Goal: Check status

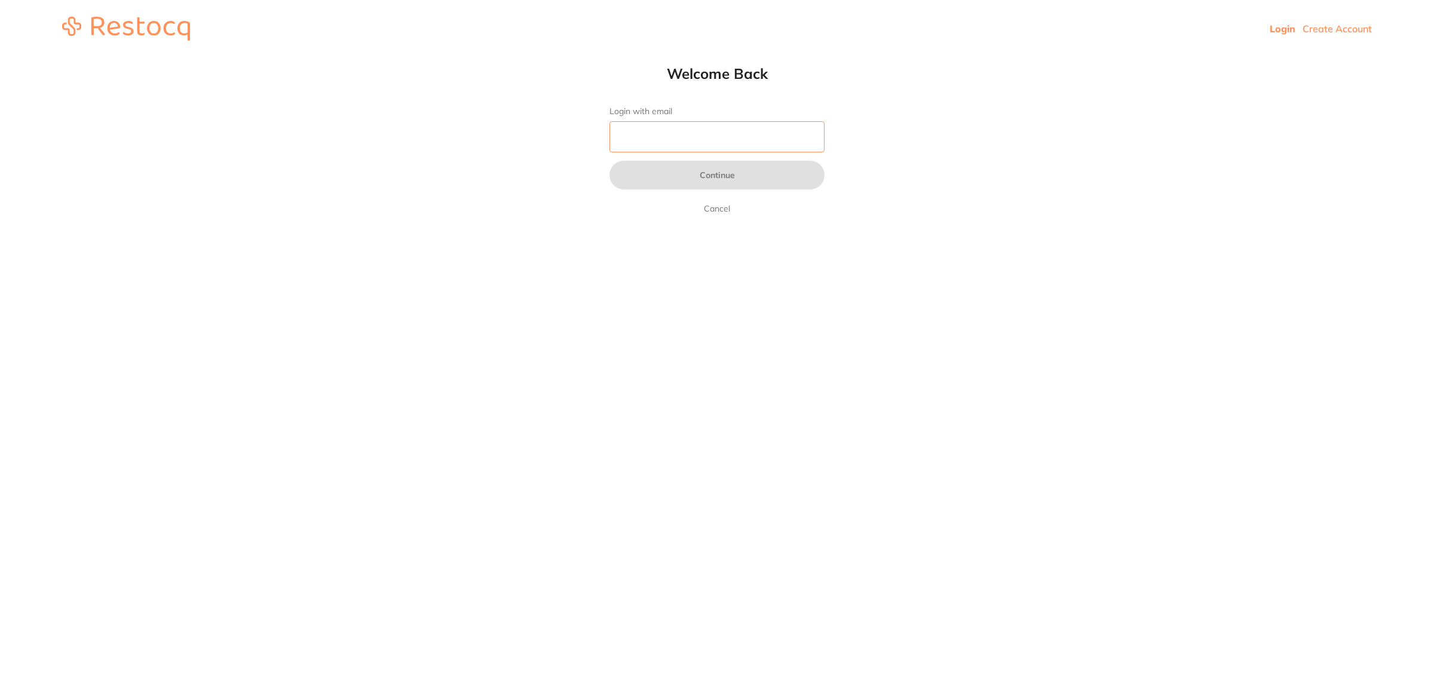
click at [710, 136] on input "Login with email" at bounding box center [716, 136] width 215 height 31
type input "[EMAIL_ADDRESS][DOMAIN_NAME]"
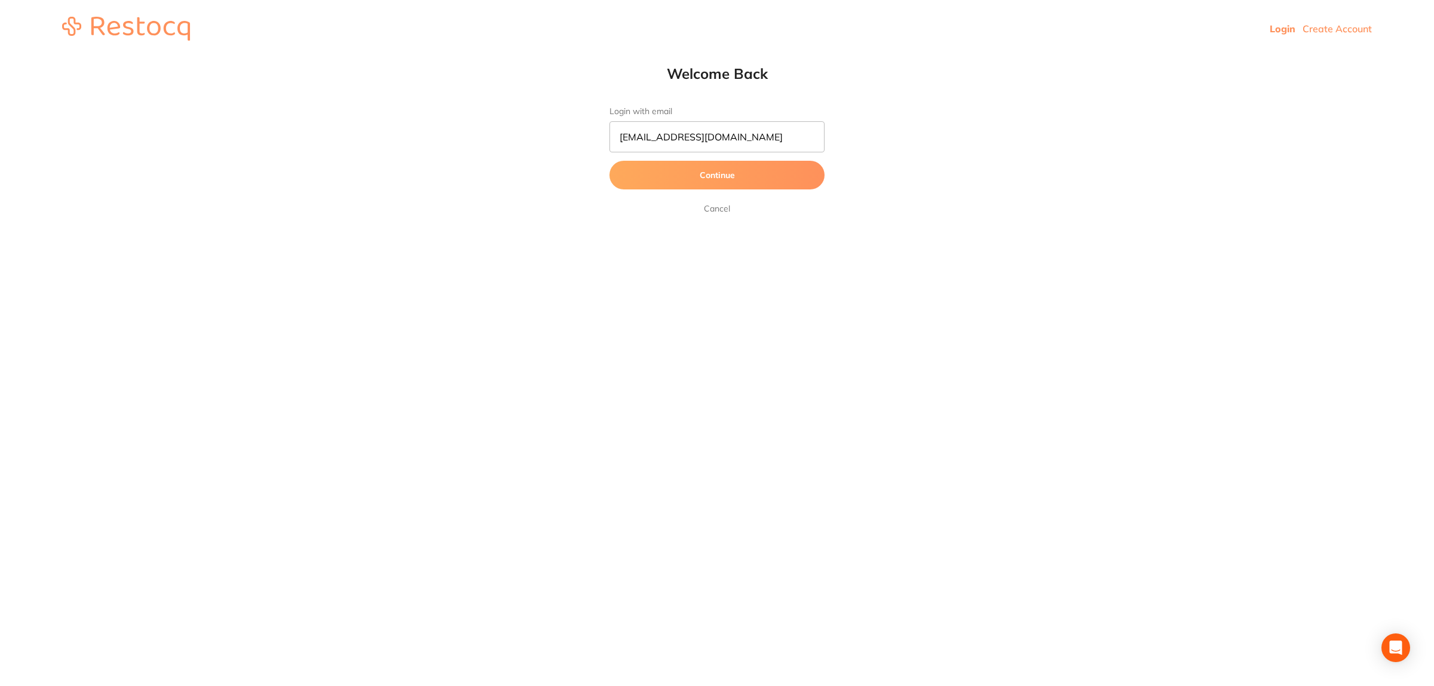
click at [664, 188] on button "Continue" at bounding box center [716, 175] width 215 height 29
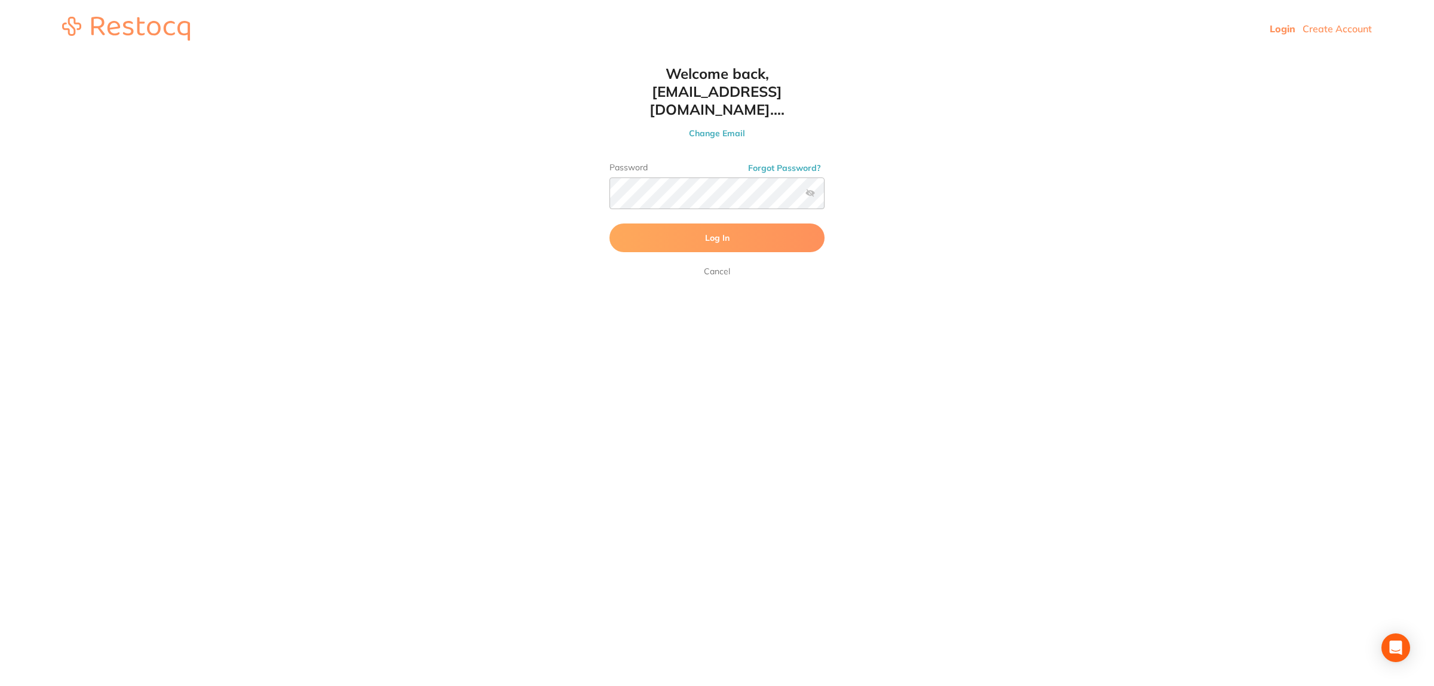
click at [699, 223] on button "Log In" at bounding box center [716, 237] width 215 height 29
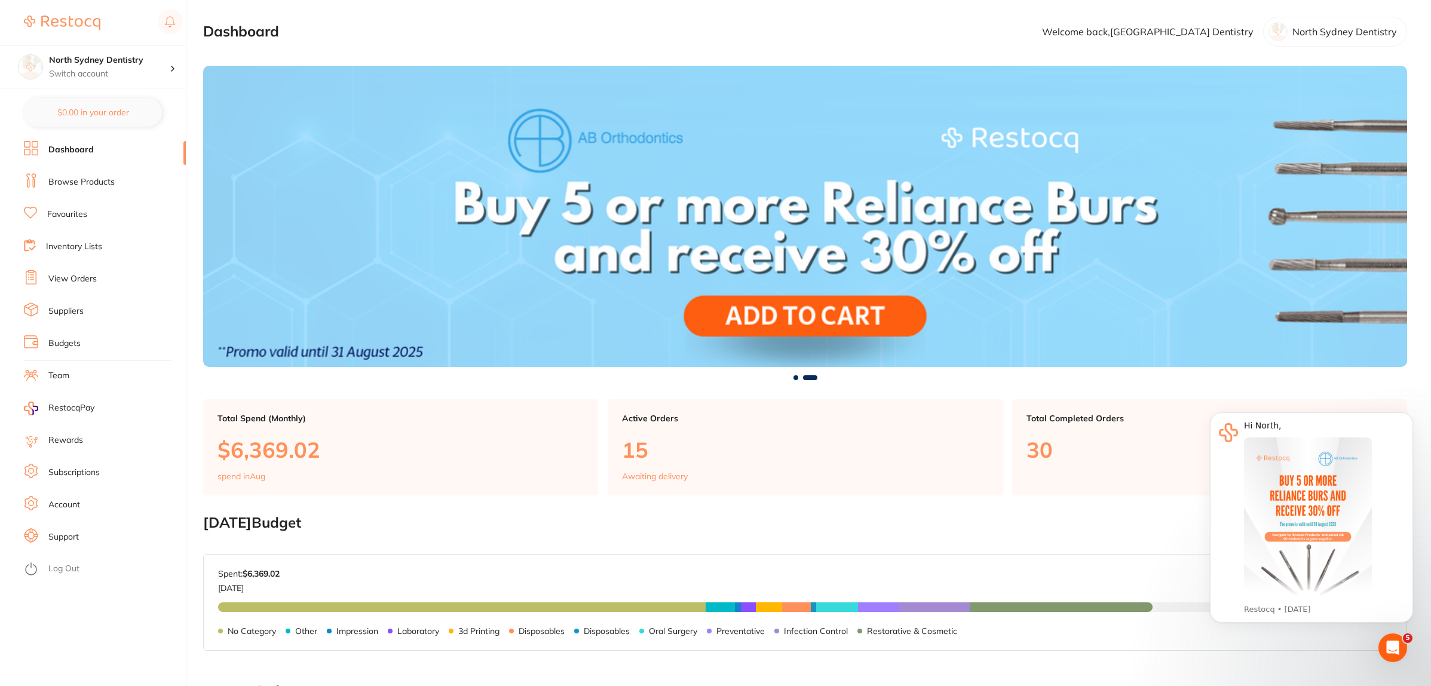
click at [84, 251] on link "Inventory Lists" at bounding box center [74, 247] width 56 height 12
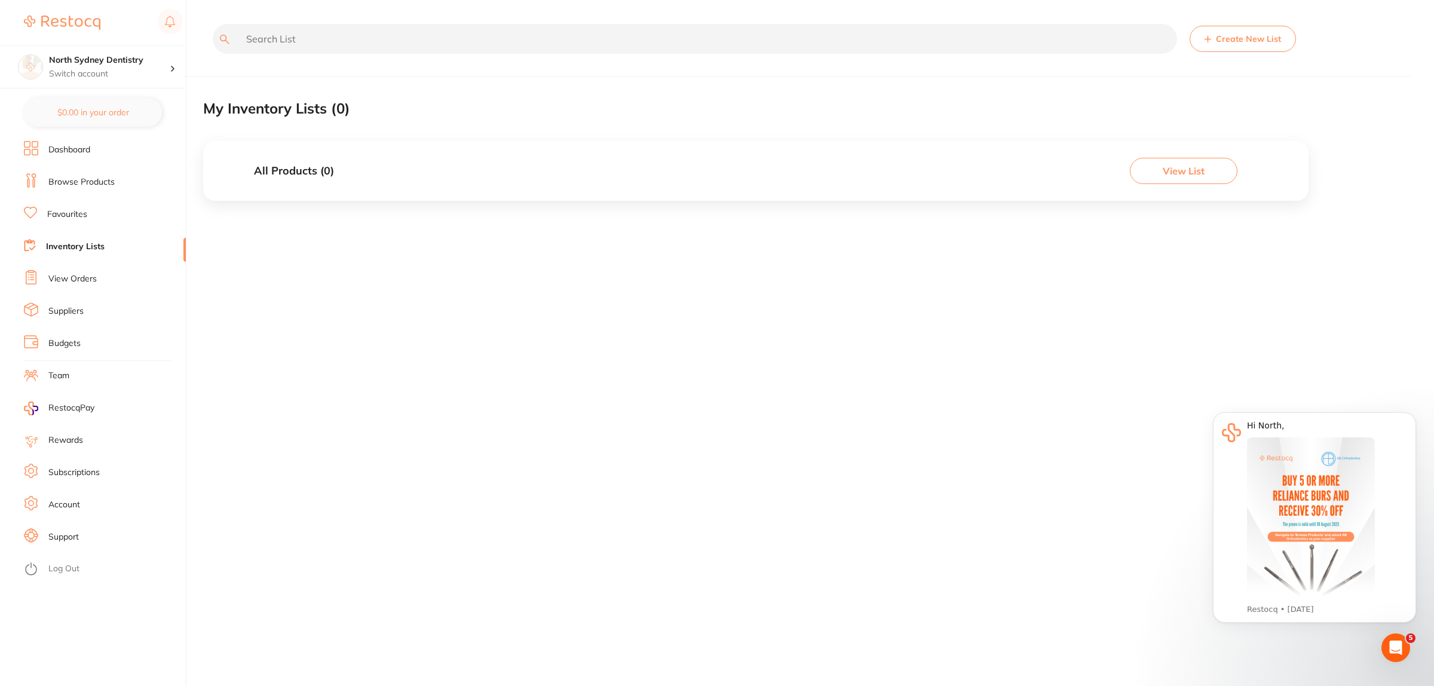
drag, startPoint x: 87, startPoint y: 158, endPoint x: 181, endPoint y: 180, distance: 96.4
click at [87, 159] on ul "Dashboard Browse Products Favourites Inventory Lists View Orders Suppliers Budg…" at bounding box center [105, 413] width 162 height 545
click at [63, 145] on link "Dashboard" at bounding box center [69, 150] width 42 height 12
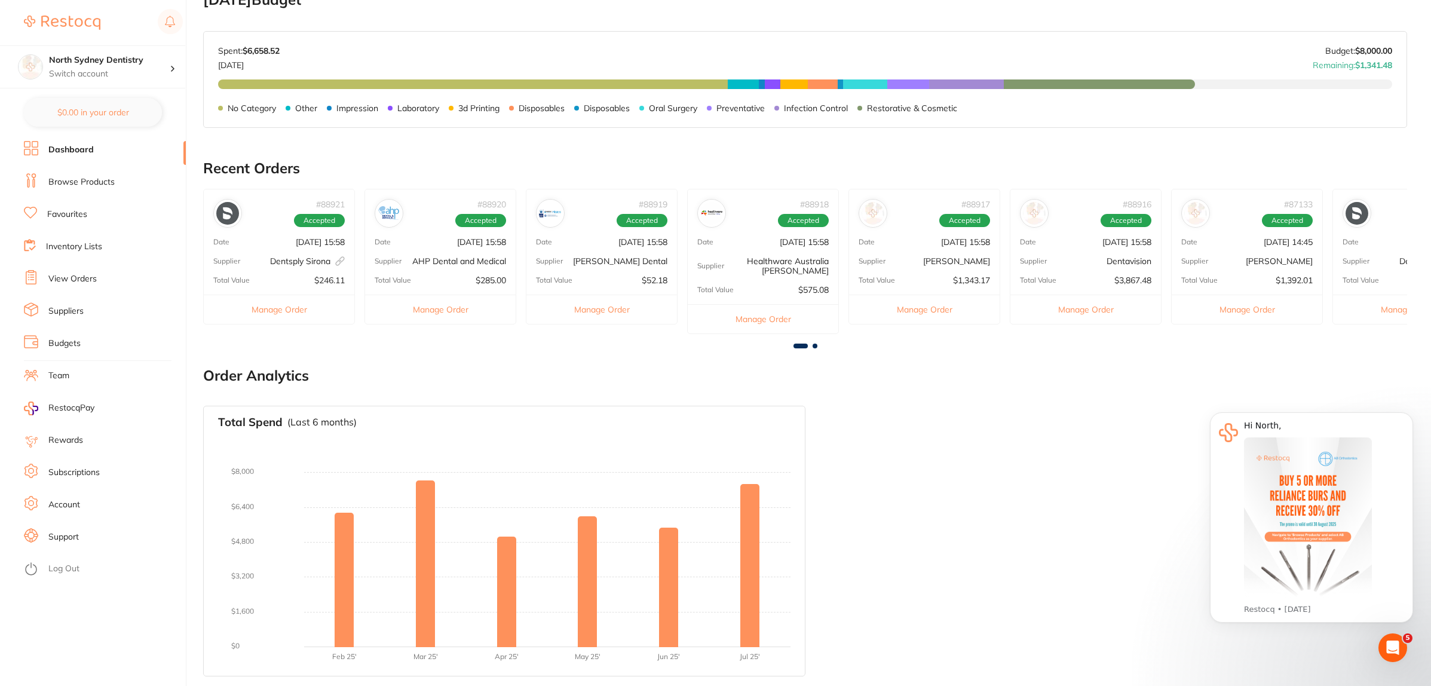
click at [296, 246] on p "[DATE] 15:58" at bounding box center [320, 242] width 49 height 10
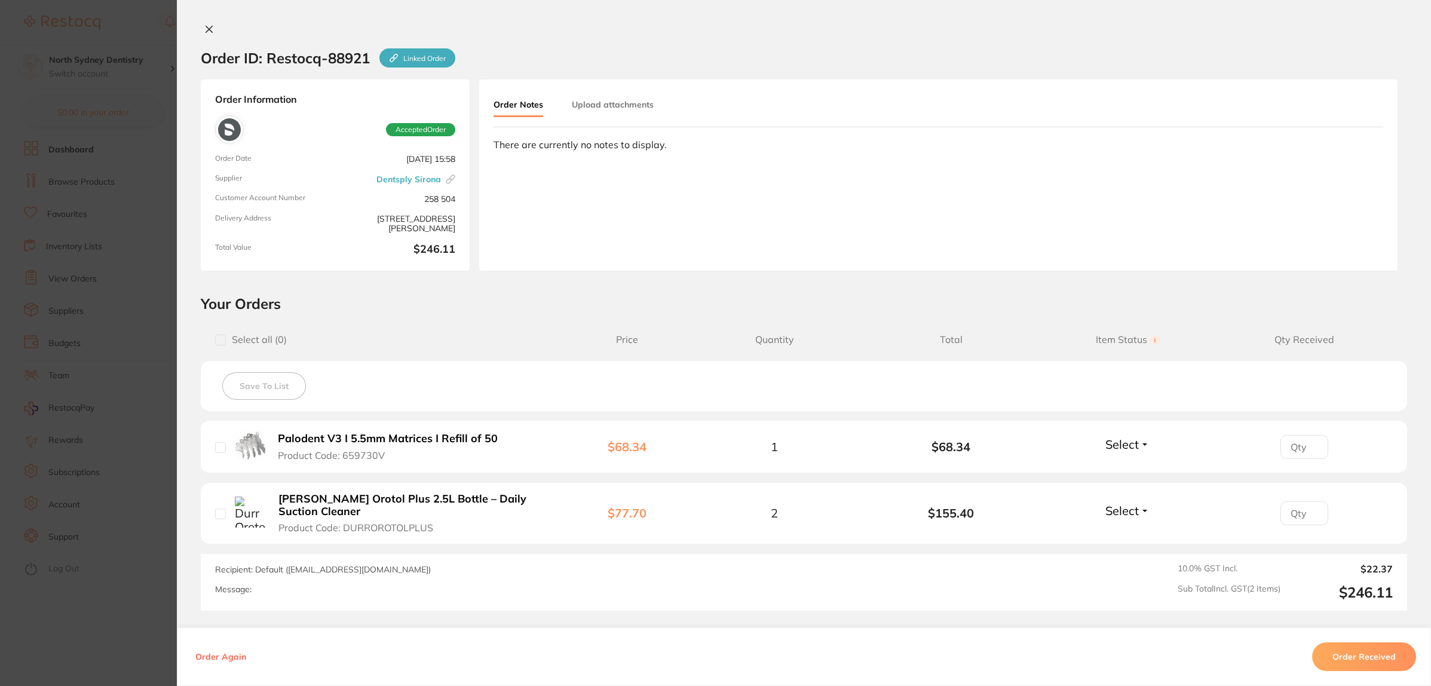
click at [79, 338] on section "Order ID: Restocq- 88921 Linked Order Order Information Accepted Order Order Da…" at bounding box center [715, 343] width 1431 height 686
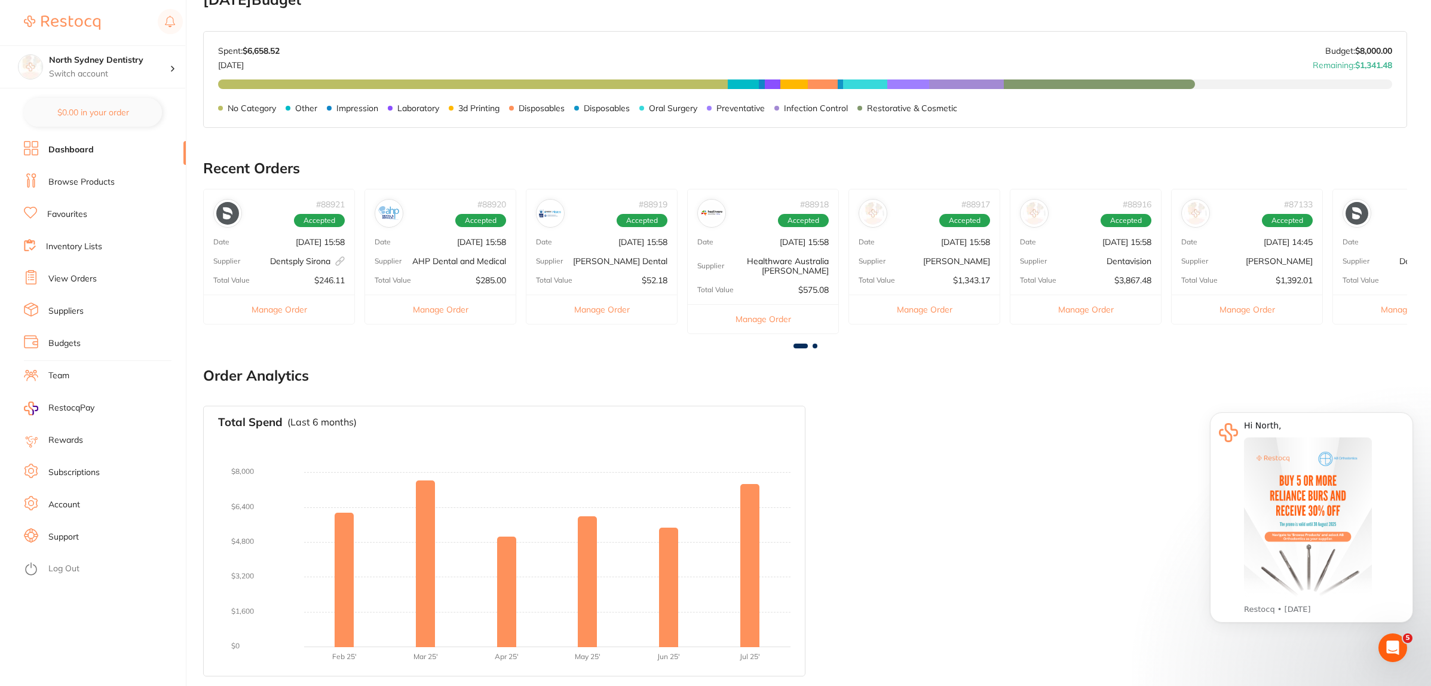
click at [1115, 249] on div "# 88916 Accepted Date [DATE] 15:58 Supplier Dentavision Total Value $3,867.48 M…" at bounding box center [1086, 257] width 152 height 136
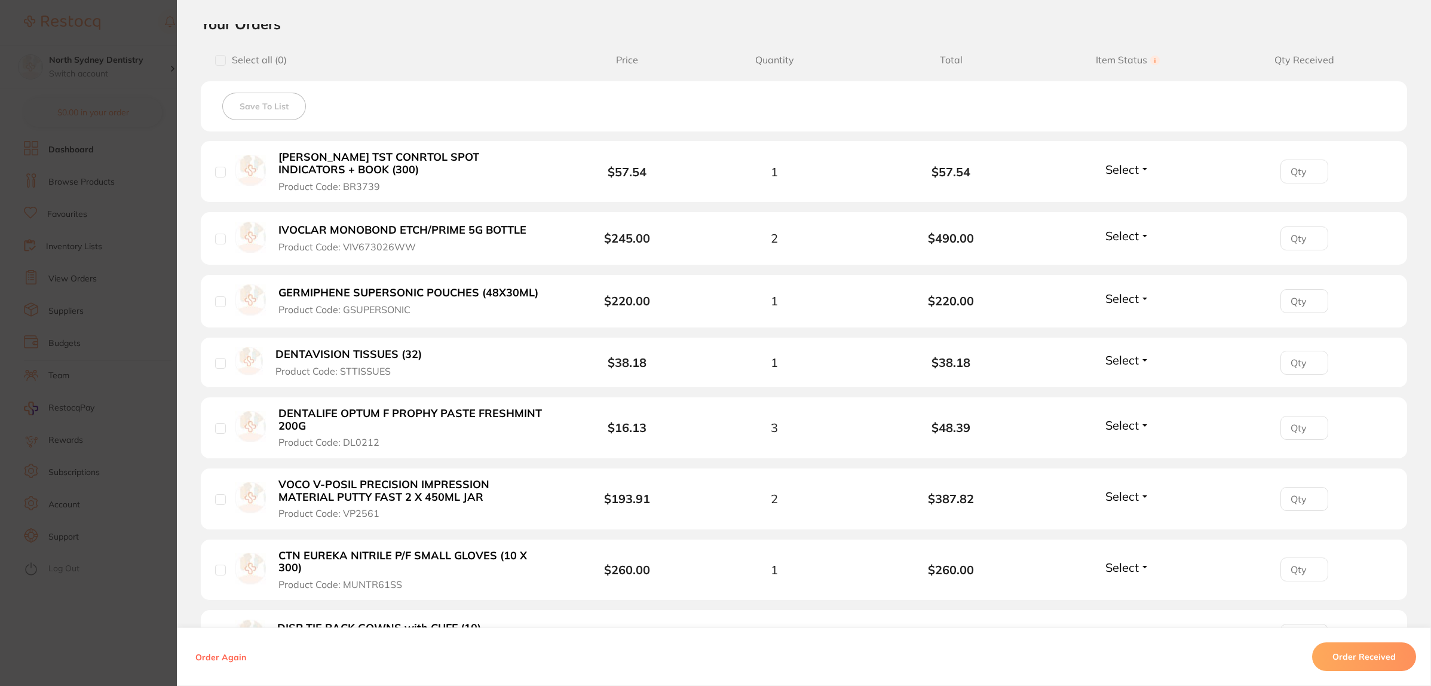
scroll to position [277, 0]
click at [93, 275] on section "Order ID: Restocq- 88916 Order Information Accepted Order Order Date [DATE] 15:…" at bounding box center [715, 343] width 1431 height 686
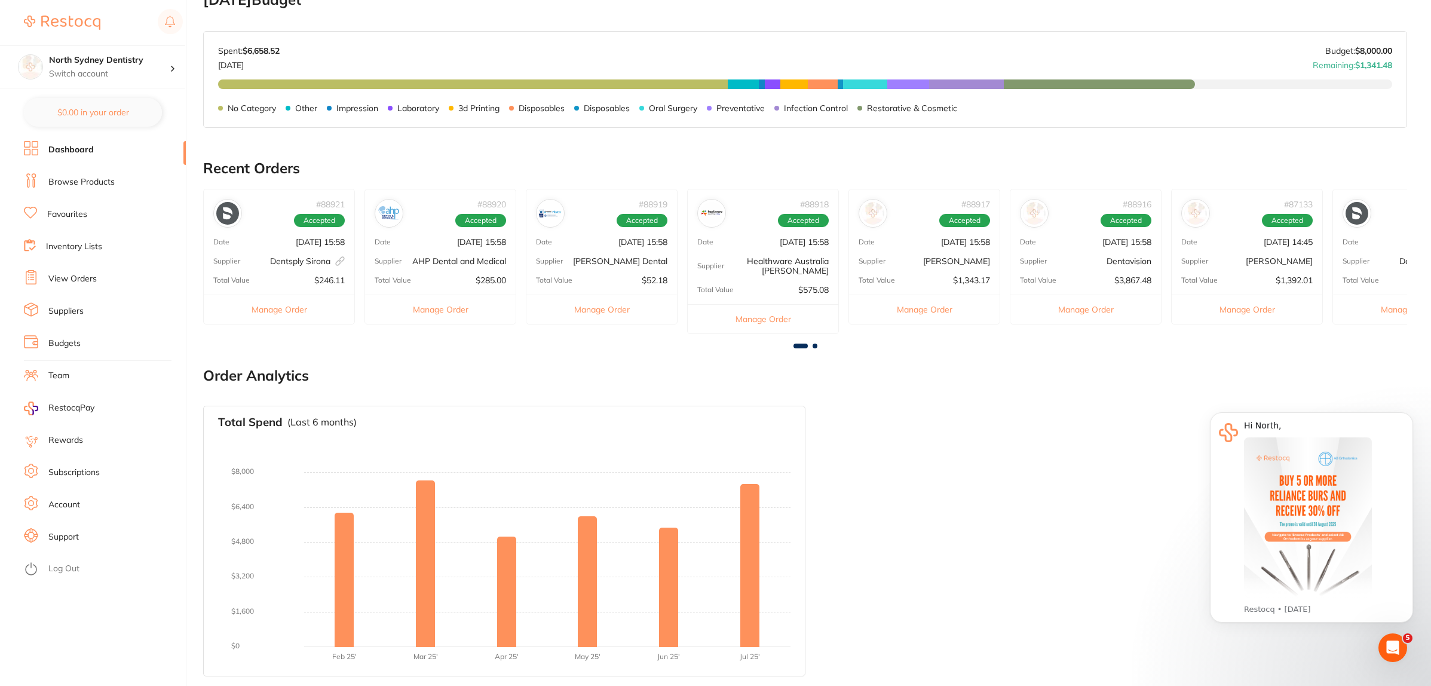
click at [908, 601] on div "Total Spend (Last 6 months) No orders placed yet Charts will be shown once tran…" at bounding box center [805, 541] width 1204 height 290
